Goal: Navigation & Orientation: Go to known website

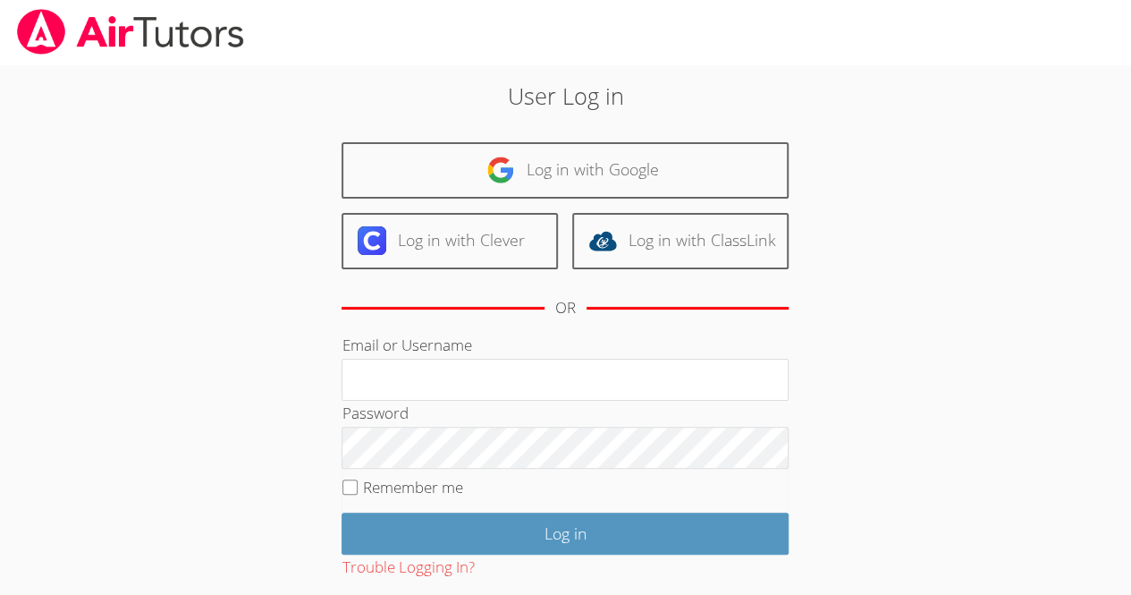
click at [496, 140] on div "User Log in Log in with Google Log in with Clever Log in with ClassLink OR Emai…" at bounding box center [565, 375] width 611 height 592
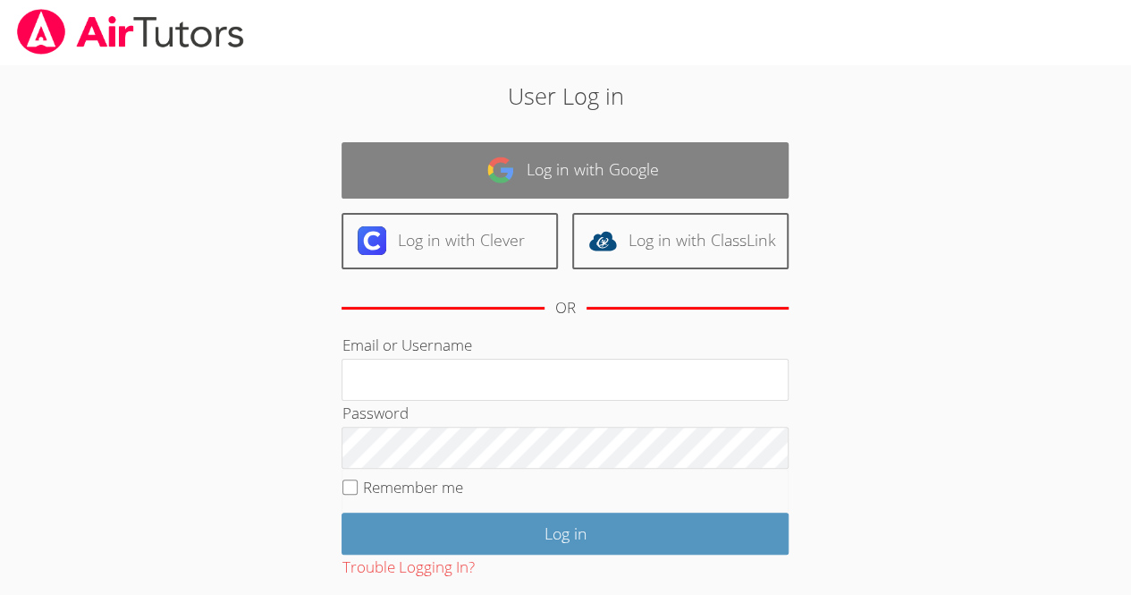
click at [520, 168] on link "Log in with Google" at bounding box center [565, 170] width 447 height 56
click at [520, 170] on link "Log in with Google" at bounding box center [565, 170] width 447 height 56
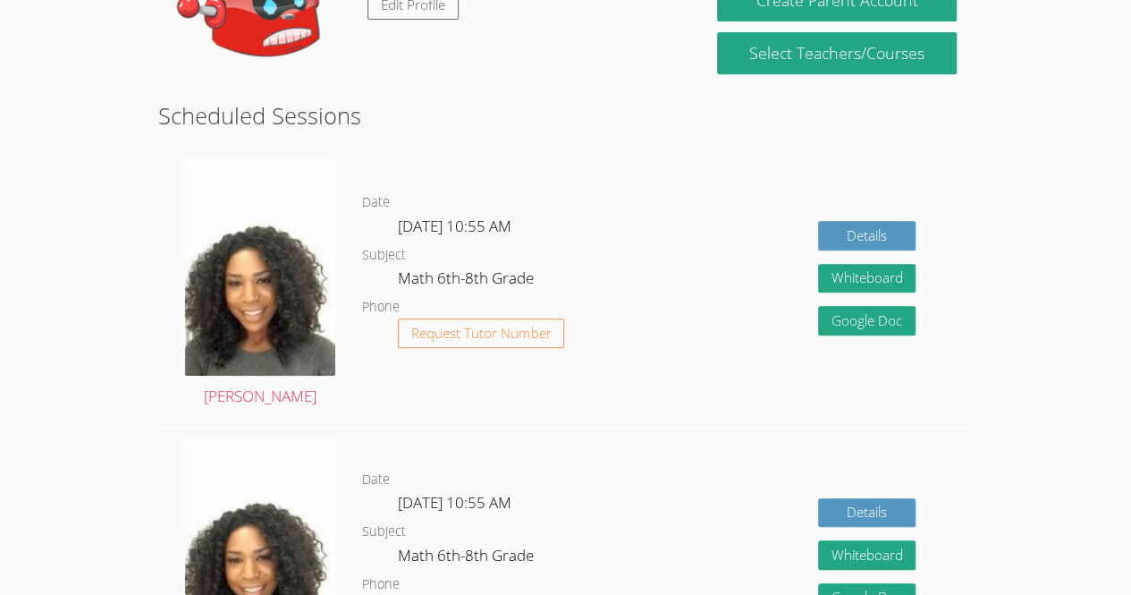
scroll to position [496, 0]
